Goal: Information Seeking & Learning: Learn about a topic

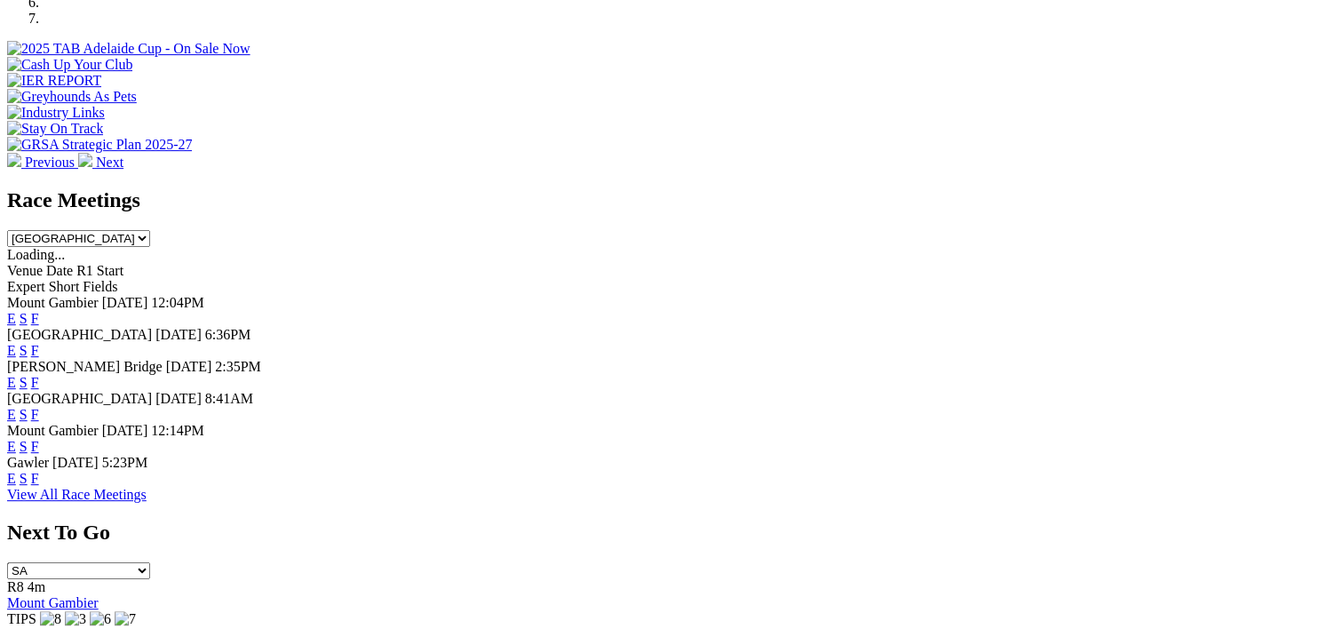
scroll to position [650, 0]
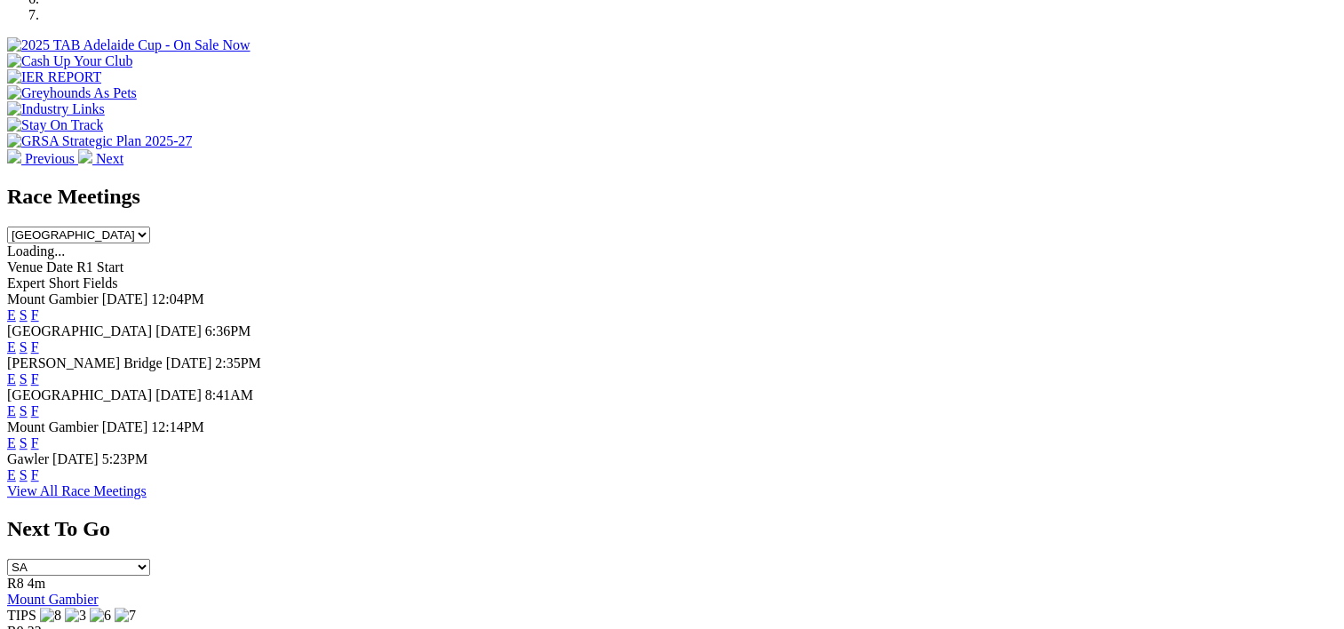
click at [39, 482] on link "F" at bounding box center [35, 474] width 8 height 15
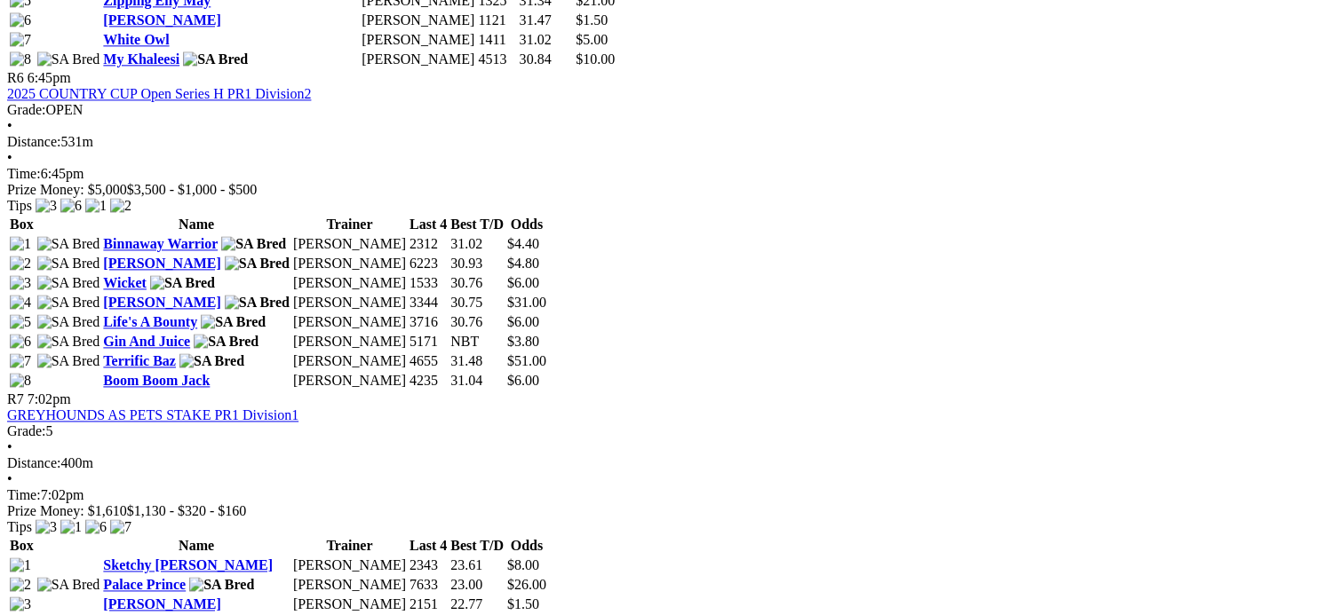
scroll to position [2347, 0]
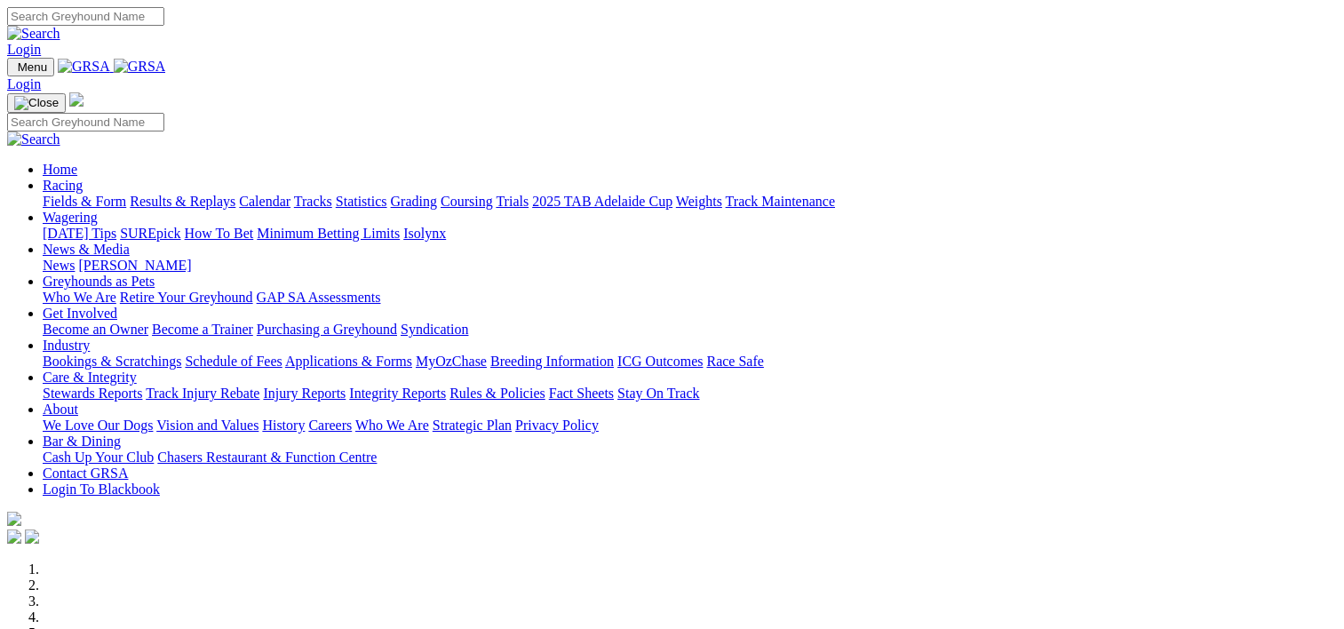
scroll to position [650, 0]
